Goal: Navigation & Orientation: Find specific page/section

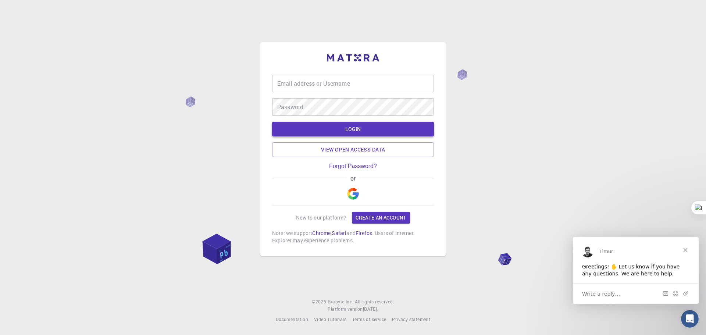
type input "josias008"
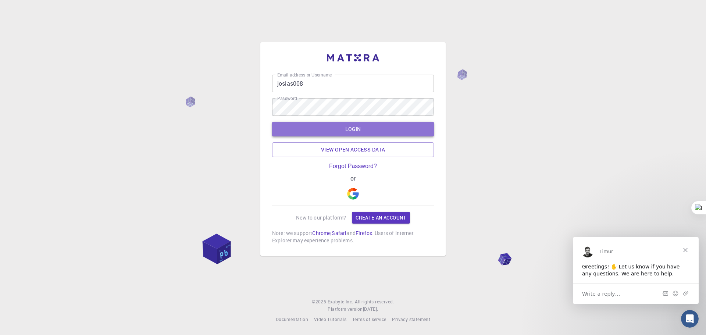
click at [392, 126] on button "LOGIN" at bounding box center [353, 129] width 162 height 15
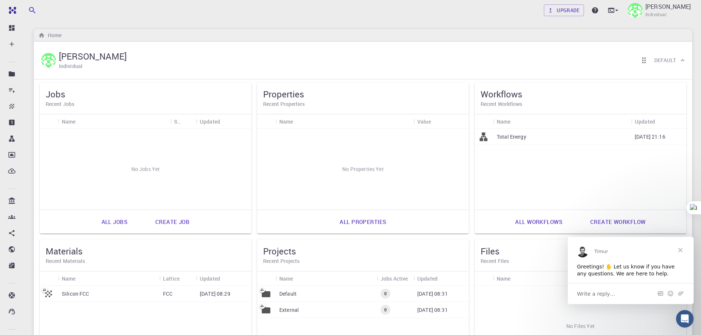
scroll to position [110, 0]
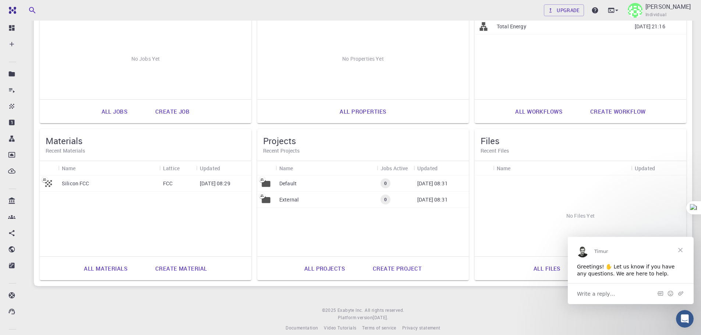
click at [316, 185] on div "Default" at bounding box center [325, 183] width 101 height 16
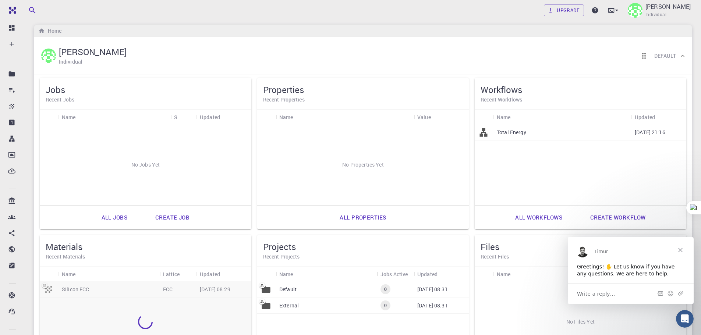
scroll to position [78, 0]
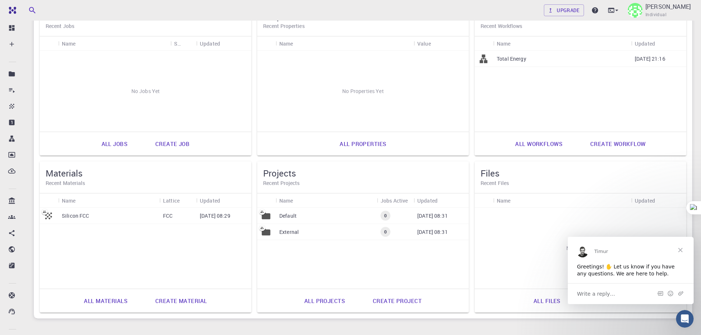
click at [417, 232] on p "[DATE] 08:31" at bounding box center [432, 231] width 31 height 7
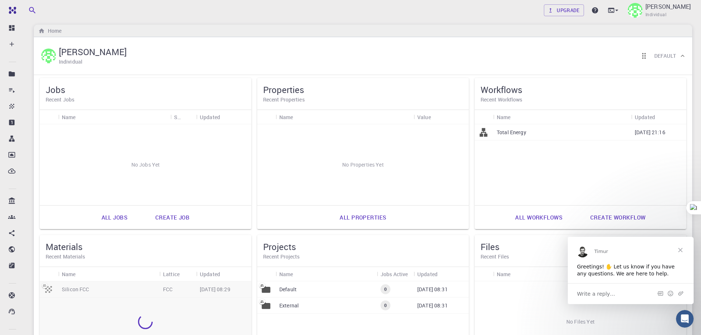
scroll to position [115, 0]
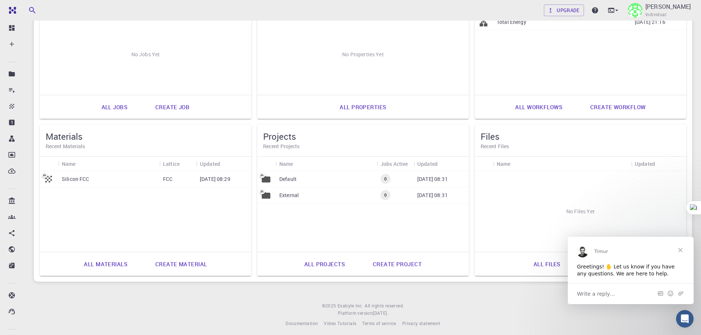
click at [97, 179] on div "Silicon FCC" at bounding box center [108, 179] width 101 height 16
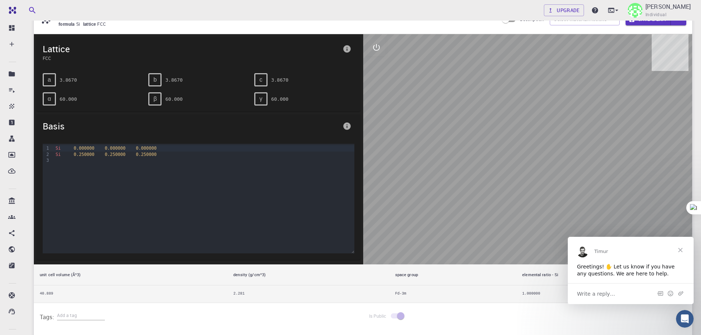
scroll to position [74, 0]
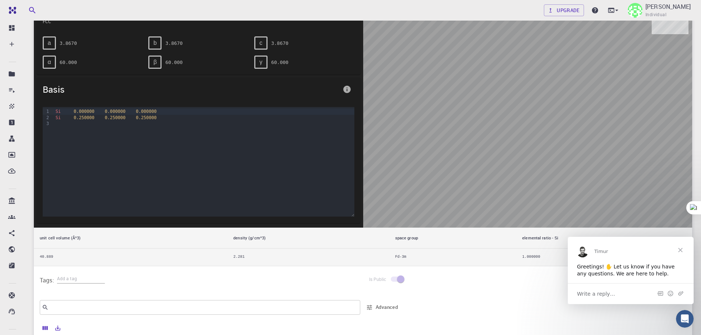
drag, startPoint x: 521, startPoint y: 140, endPoint x: 483, endPoint y: 135, distance: 38.5
click at [483, 135] on div at bounding box center [527, 112] width 329 height 230
